Goal: Navigation & Orientation: Go to known website

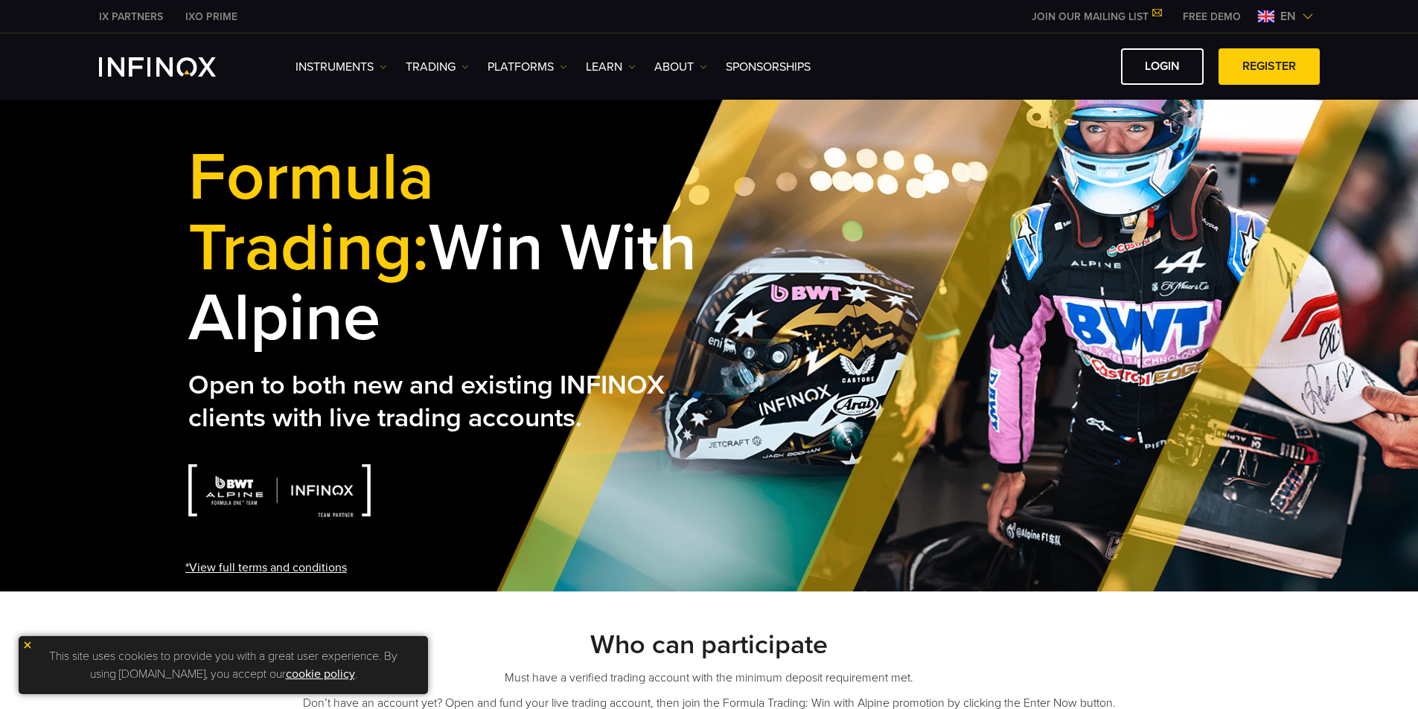
click at [199, 71] on img "INFINOX Logo" at bounding box center [157, 66] width 117 height 19
